Goal: Book appointment/travel/reservation

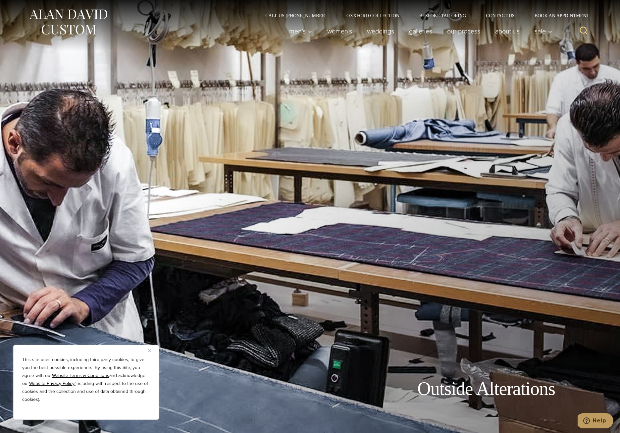
click at [153, 348] on button "Close" at bounding box center [152, 350] width 8 height 8
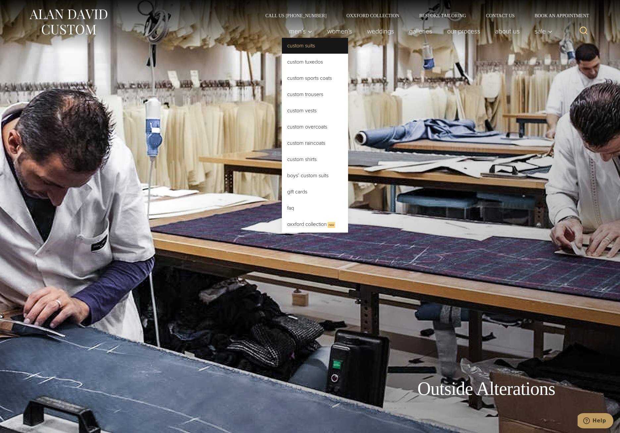
click at [304, 45] on link "Custom Suits" at bounding box center [315, 46] width 66 height 16
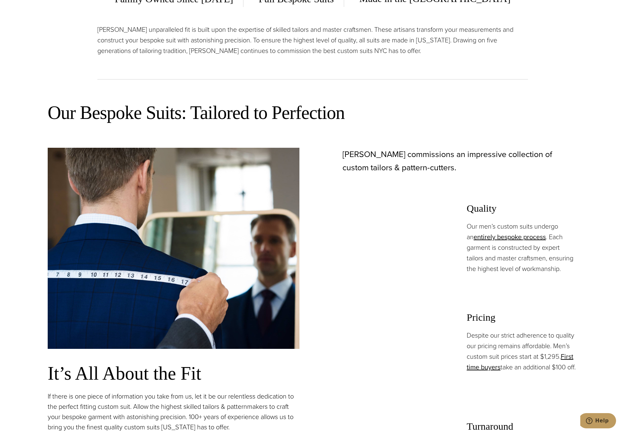
scroll to position [298, 0]
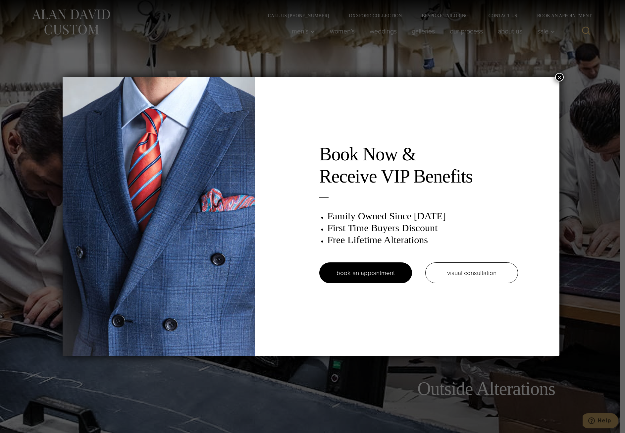
click at [566, 77] on div "Book Now & Receive VIP Benefits Family Owned Since 1913 First Time Buyers Disco…" at bounding box center [312, 216] width 625 height 433
